Goal: Transaction & Acquisition: Book appointment/travel/reservation

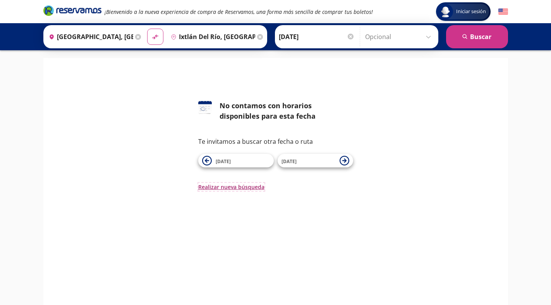
click at [229, 187] on button "Realizar nueva búsqueda" at bounding box center [231, 187] width 66 height 8
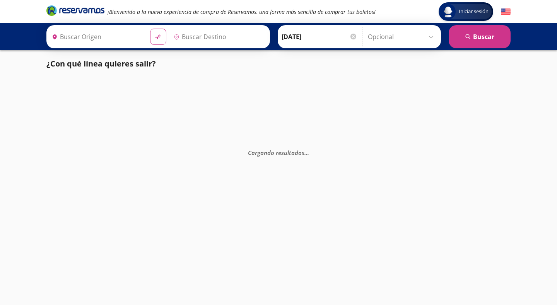
type input "[GEOGRAPHIC_DATA], [GEOGRAPHIC_DATA]"
type input "Ixtlán del Río, [GEOGRAPHIC_DATA]"
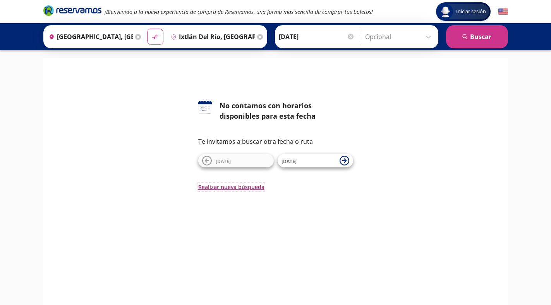
click at [222, 188] on button "Realizar nueva búsqueda" at bounding box center [231, 187] width 66 height 8
click at [430, 36] on input "Opcional" at bounding box center [399, 36] width 69 height 19
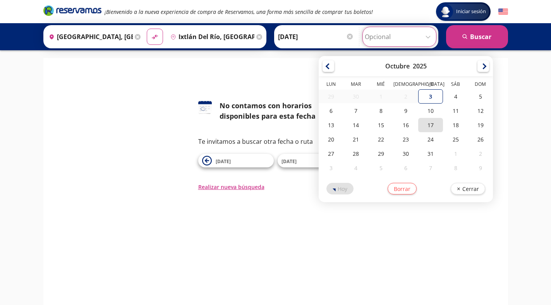
click at [430, 122] on div "17" at bounding box center [430, 125] width 25 height 14
type input "[DATE]"
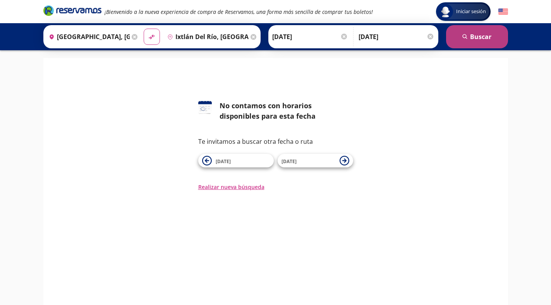
click at [469, 37] on button "search [GEOGRAPHIC_DATA]" at bounding box center [477, 36] width 62 height 23
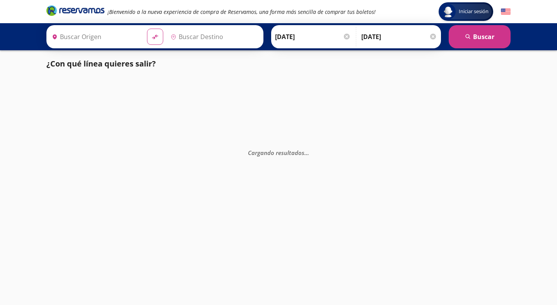
type input "[GEOGRAPHIC_DATA], [GEOGRAPHIC_DATA]"
type input "Ixtlán del Río, [GEOGRAPHIC_DATA]"
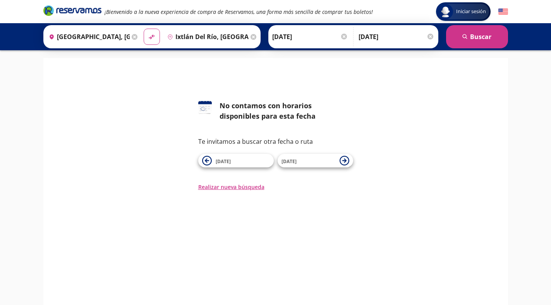
click at [428, 37] on div at bounding box center [430, 37] width 6 height 6
click at [349, 36] on div at bounding box center [350, 37] width 6 height 6
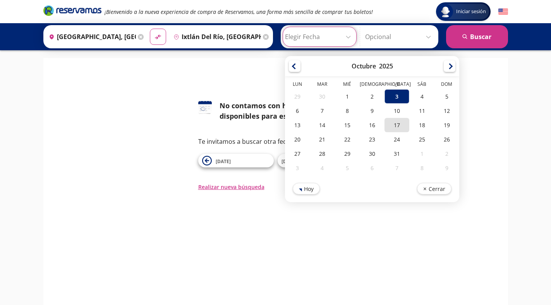
click at [397, 124] on div "17" at bounding box center [396, 125] width 25 height 14
type input "[DATE]"
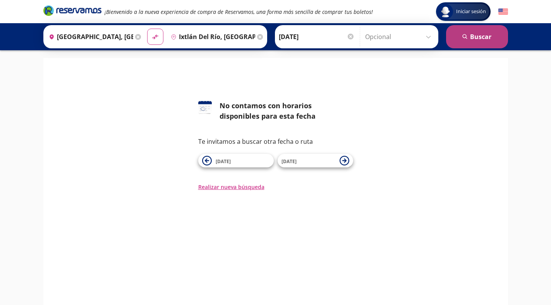
click at [484, 41] on button "search [GEOGRAPHIC_DATA]" at bounding box center [477, 36] width 62 height 23
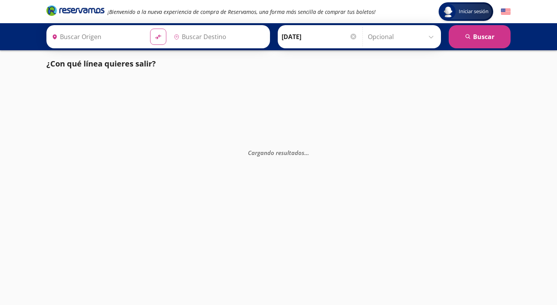
type input "Ixtlán del Río, [GEOGRAPHIC_DATA]"
type input "[GEOGRAPHIC_DATA], [GEOGRAPHIC_DATA]"
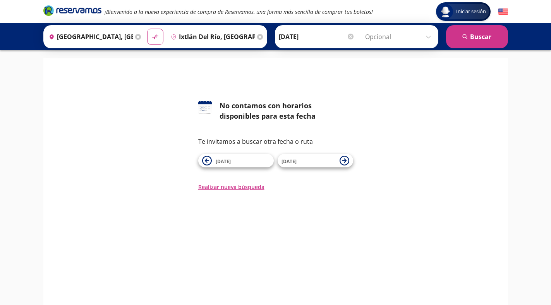
click at [349, 38] on div at bounding box center [350, 37] width 6 height 6
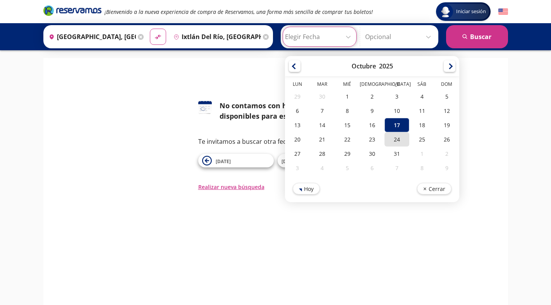
click at [399, 141] on div "24" at bounding box center [396, 139] width 25 height 14
type input "[DATE]"
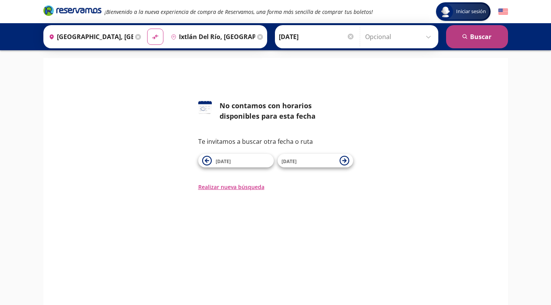
click at [477, 39] on button "search [GEOGRAPHIC_DATA]" at bounding box center [477, 36] width 62 height 23
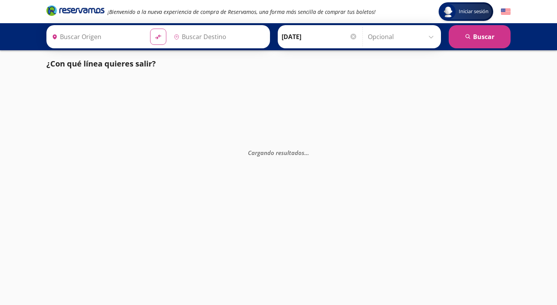
type input "[GEOGRAPHIC_DATA], [GEOGRAPHIC_DATA]"
type input "Ixtlán del Río, [GEOGRAPHIC_DATA]"
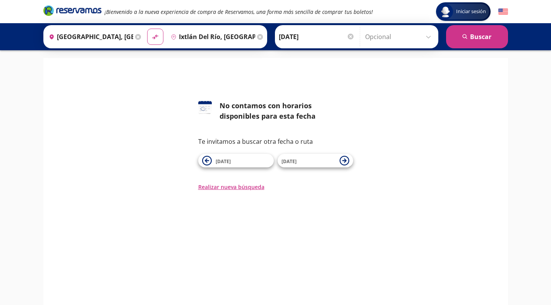
click at [251, 142] on p "Te invitamos a buscar otra fecha o ruta" at bounding box center [275, 141] width 155 height 9
click at [350, 39] on div at bounding box center [350, 37] width 6 height 6
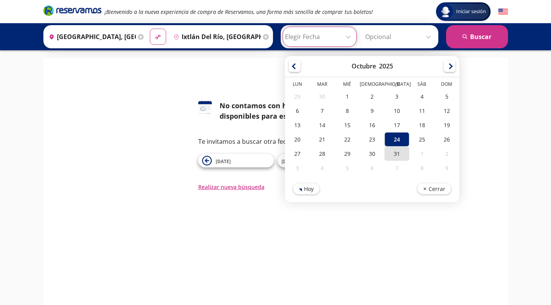
click at [397, 154] on div "31" at bounding box center [396, 154] width 25 height 14
type input "[DATE]"
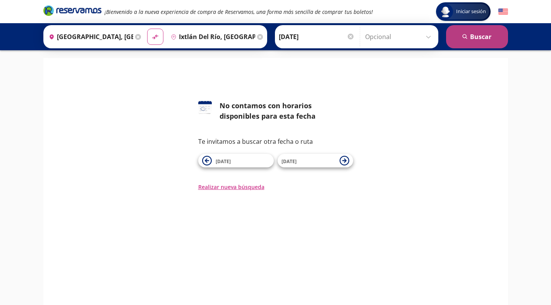
click at [482, 35] on button "search [GEOGRAPHIC_DATA]" at bounding box center [477, 36] width 62 height 23
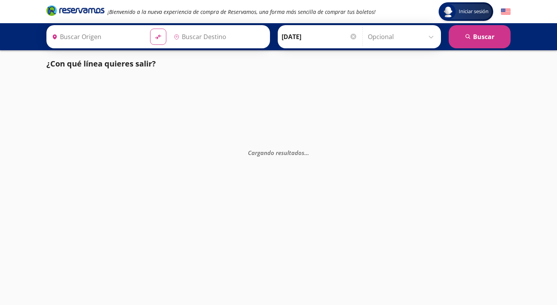
type input "[GEOGRAPHIC_DATA], [GEOGRAPHIC_DATA]"
type input "Ixtlán del Río, [GEOGRAPHIC_DATA]"
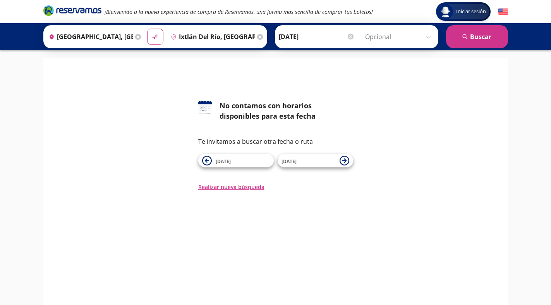
click at [347, 38] on div at bounding box center [350, 37] width 6 height 6
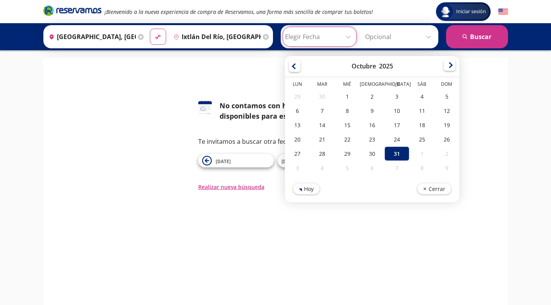
click at [449, 65] on div at bounding box center [449, 65] width 12 height 12
click at [396, 96] on div "31" at bounding box center [396, 96] width 25 height 14
type input "[DATE]"
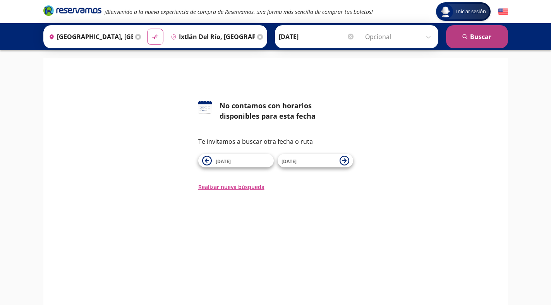
click at [479, 36] on button "search [GEOGRAPHIC_DATA]" at bounding box center [477, 36] width 62 height 23
click at [210, 111] on icon at bounding box center [205, 107] width 14 height 12
click at [186, 70] on div "126 No contamos con horarios disponibles para esta fecha Te invitamos a buscar …" at bounding box center [275, 128] width 453 height 125
click at [176, 72] on div "126 No contamos con horarios disponibles para esta fecha Te invitamos a buscar …" at bounding box center [275, 128] width 453 height 125
click at [146, 82] on div "126 No contamos con horarios disponibles para esta fecha Te invitamos a buscar …" at bounding box center [275, 128] width 453 height 125
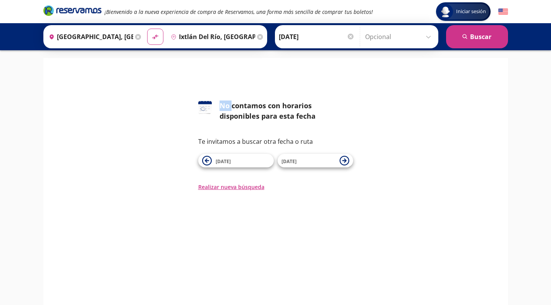
drag, startPoint x: 145, startPoint y: 81, endPoint x: 109, endPoint y: 87, distance: 36.4
click at [139, 85] on div "126 No contamos con horarios disponibles para esta fecha Te invitamos a buscar …" at bounding box center [275, 128] width 453 height 125
click at [256, 123] on div "126 No contamos con horarios disponibles para esta fecha Te invitamos a buscar …" at bounding box center [275, 134] width 155 height 67
click at [248, 38] on input "Ixtlán del Río, [GEOGRAPHIC_DATA]" at bounding box center [211, 36] width 87 height 19
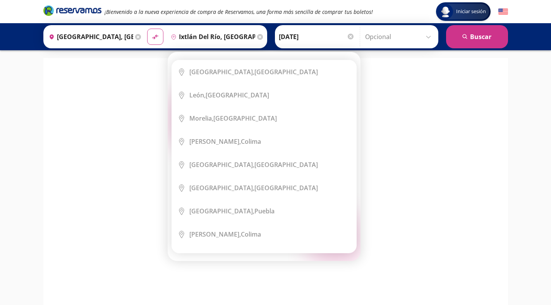
click at [263, 36] on icon at bounding box center [260, 37] width 6 height 6
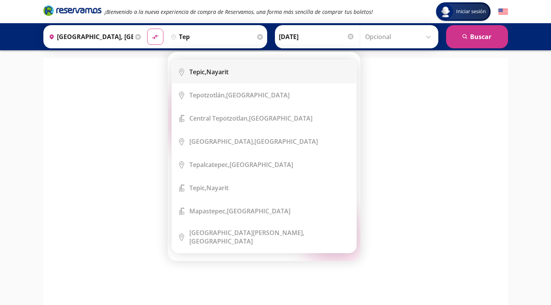
click at [204, 73] on b "Tepic," at bounding box center [197, 72] width 17 height 9
type input "Tepic, Nayarit"
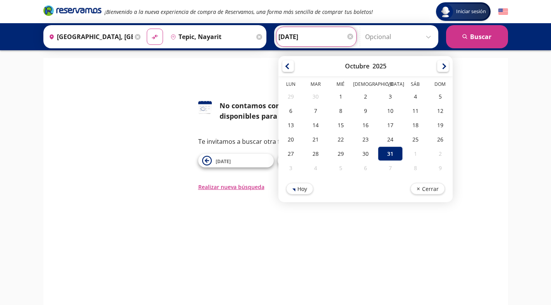
click at [347, 35] on div "[PERSON_NAME] [DATE] Elige tu fecha de ida [DATE] Lun Mar Mié Jue Vie Sáb Dom 2…" at bounding box center [316, 37] width 80 height 20
click at [294, 66] on div at bounding box center [288, 65] width 12 height 12
click at [448, 63] on div at bounding box center [443, 65] width 12 height 12
click at [398, 108] on div "10" at bounding box center [390, 111] width 25 height 14
type input "[DATE]"
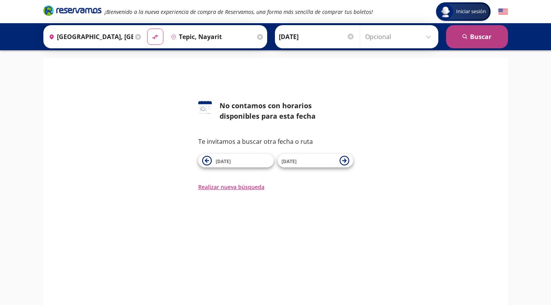
click at [469, 39] on button "search [GEOGRAPHIC_DATA]" at bounding box center [477, 36] width 62 height 23
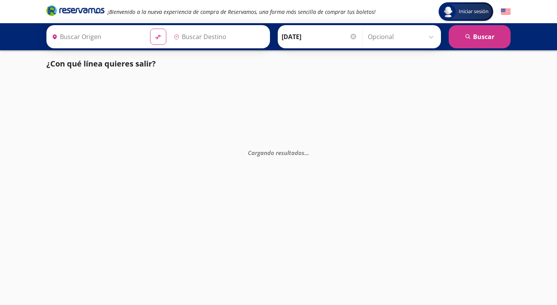
type input "[GEOGRAPHIC_DATA], [GEOGRAPHIC_DATA]"
type input "Tepic, Nayarit"
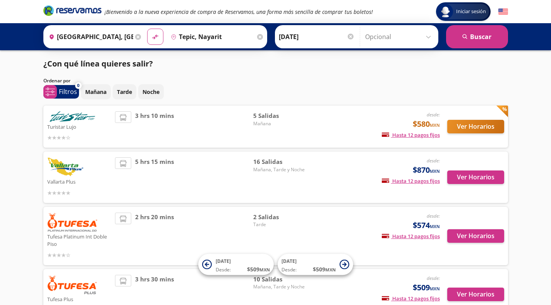
click at [141, 37] on icon at bounding box center [138, 37] width 6 height 6
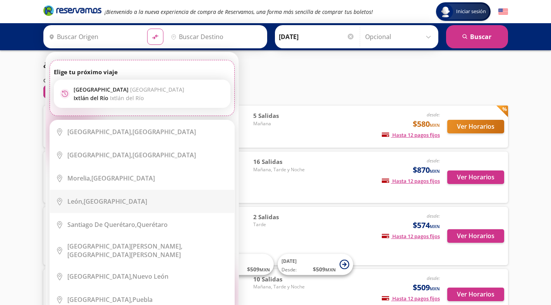
drag, startPoint x: 109, startPoint y: 200, endPoint x: 135, endPoint y: 177, distance: 34.5
click at [109, 201] on div "[GEOGRAPHIC_DATA], [GEOGRAPHIC_DATA]" at bounding box center [107, 201] width 80 height 9
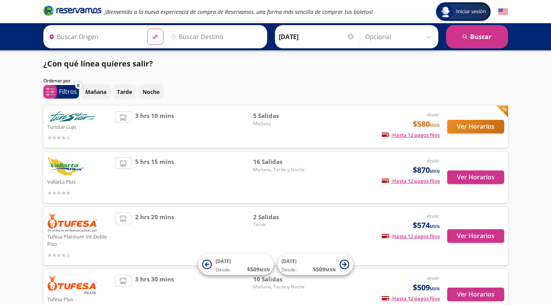
type input "[GEOGRAPHIC_DATA], [GEOGRAPHIC_DATA]"
click at [205, 36] on input "Destino" at bounding box center [215, 36] width 95 height 19
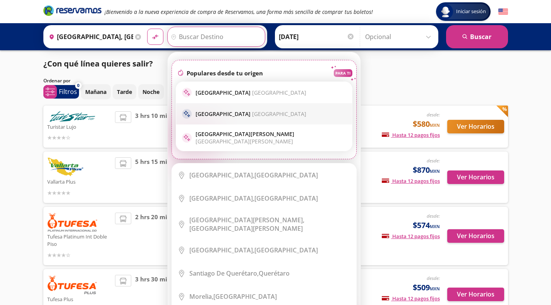
click at [252, 113] on span "[GEOGRAPHIC_DATA]" at bounding box center [279, 113] width 54 height 7
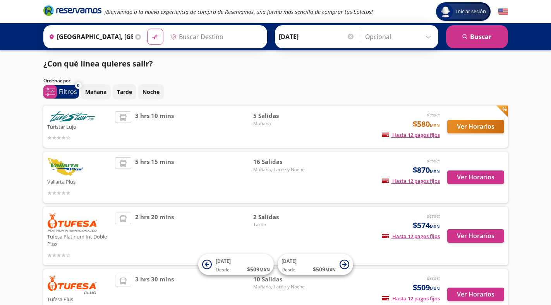
type input "[GEOGRAPHIC_DATA], [GEOGRAPHIC_DATA]"
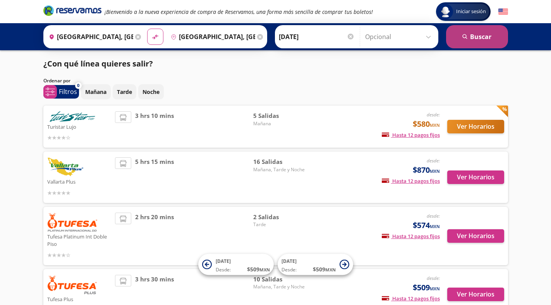
click at [488, 38] on button "search [GEOGRAPHIC_DATA]" at bounding box center [477, 36] width 62 height 23
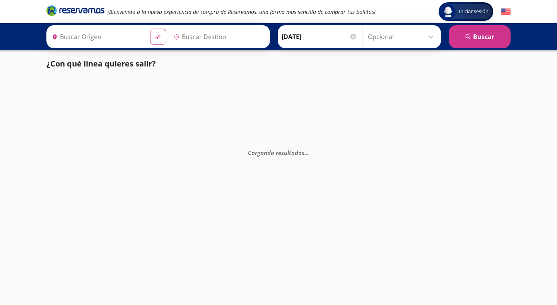
type input "[GEOGRAPHIC_DATA], [GEOGRAPHIC_DATA]"
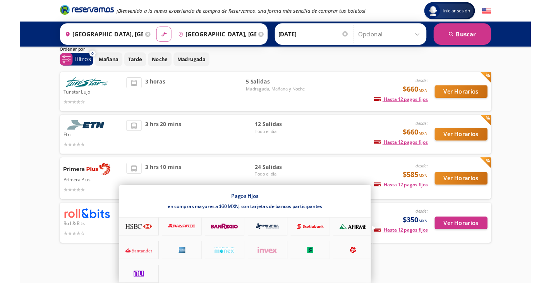
scroll to position [28, 0]
